Goal: Task Accomplishment & Management: Use online tool/utility

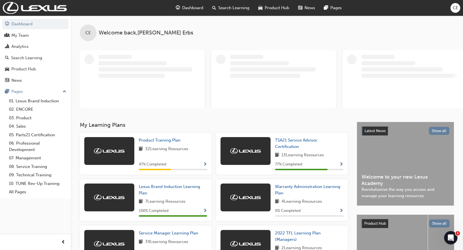
click at [455, 6] on span "CE" at bounding box center [455, 8] width 6 height 6
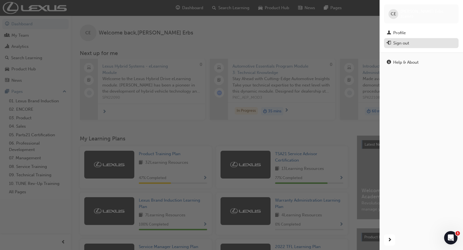
click at [411, 45] on div "Sign out" at bounding box center [421, 43] width 69 height 7
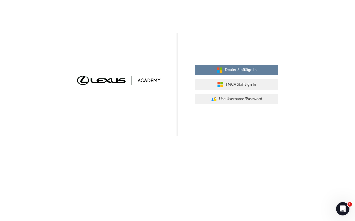
click at [250, 70] on span "Dealer Staff Sign In" at bounding box center [241, 70] width 32 height 6
